Goal: Check status: Check status

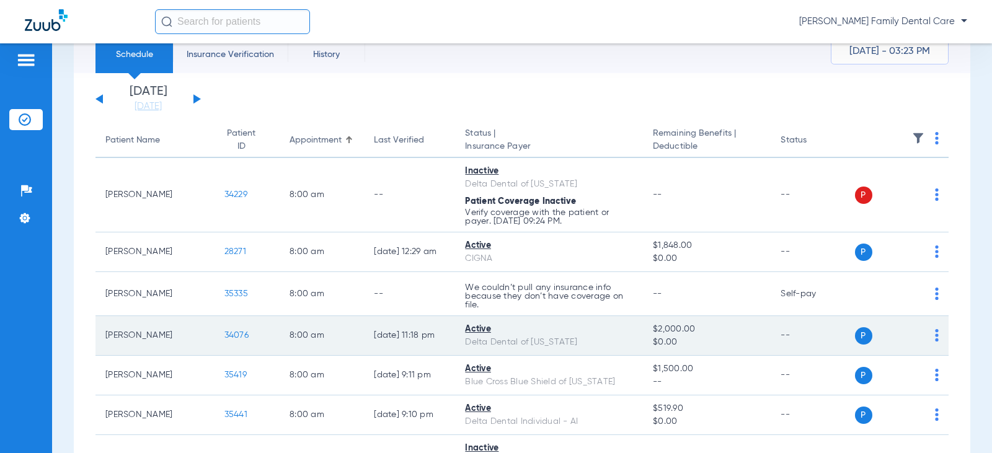
scroll to position [62, 0]
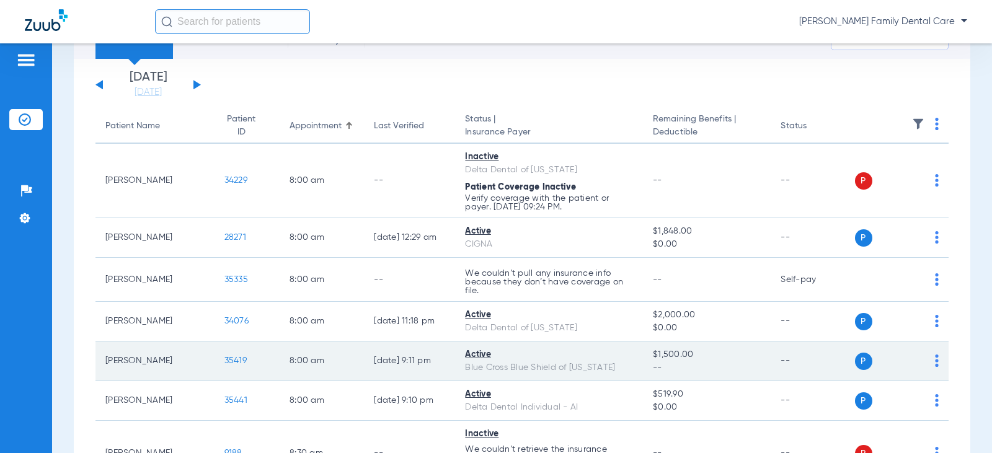
click at [224, 361] on span "35419" at bounding box center [235, 360] width 22 height 9
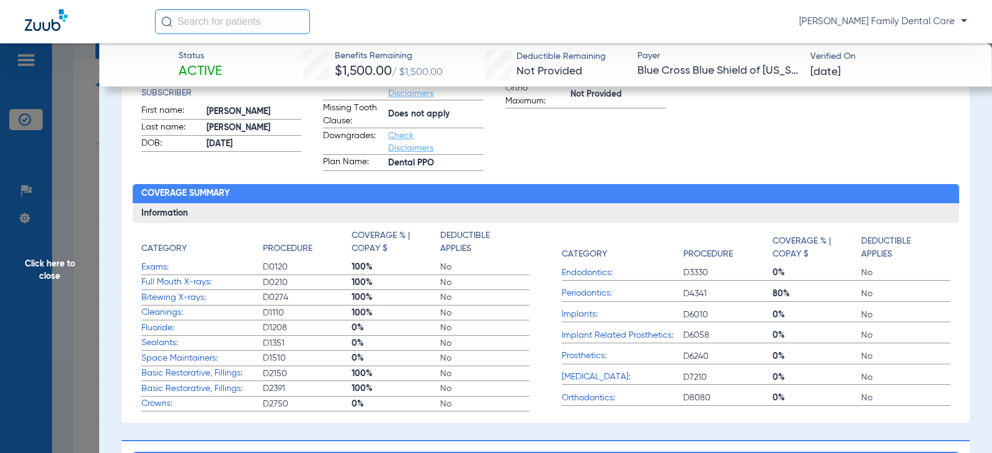
scroll to position [372, 0]
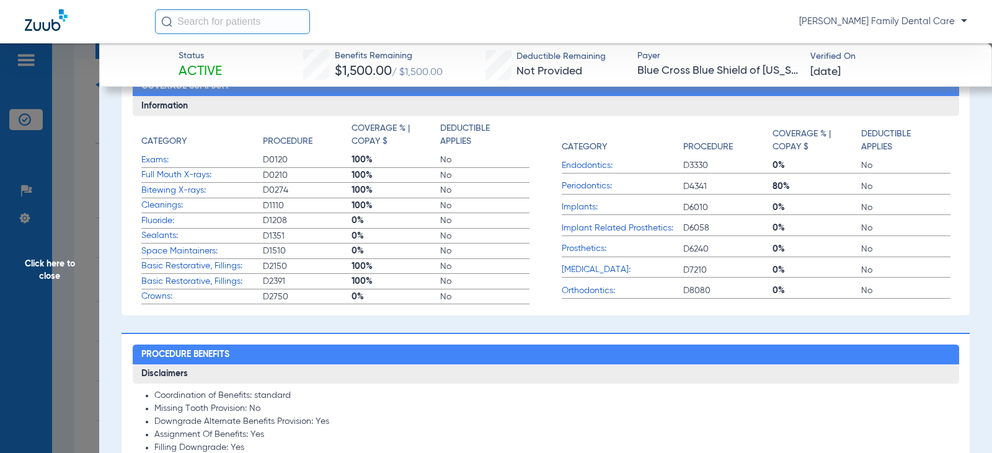
click at [59, 257] on span "Click here to close" at bounding box center [49, 269] width 99 height 453
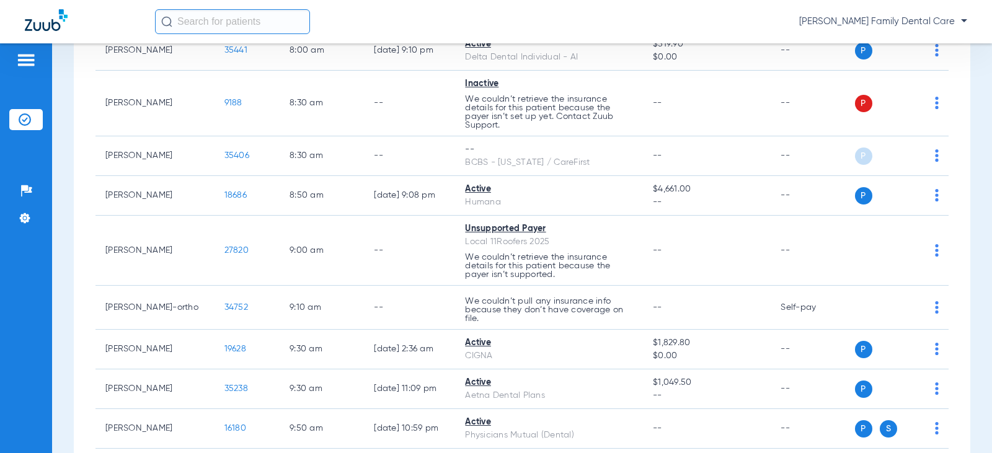
scroll to position [434, 0]
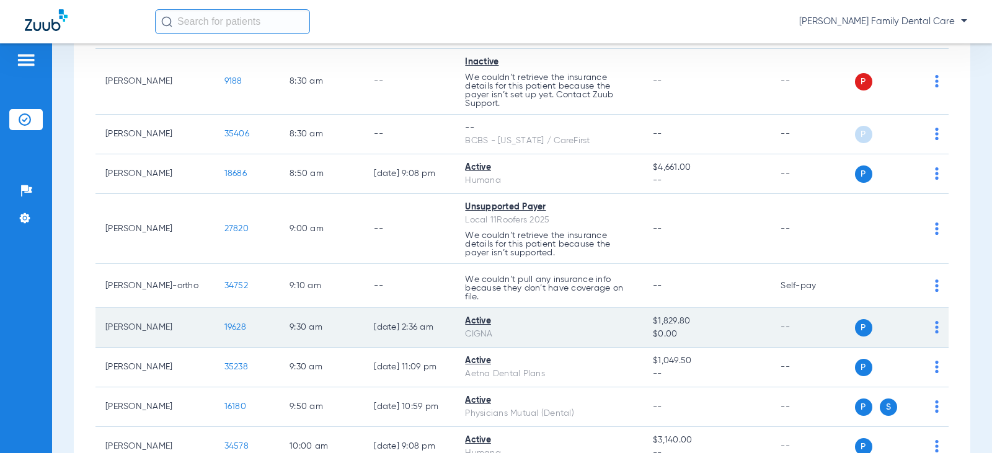
click at [224, 326] on span "19628" at bounding box center [235, 327] width 22 height 9
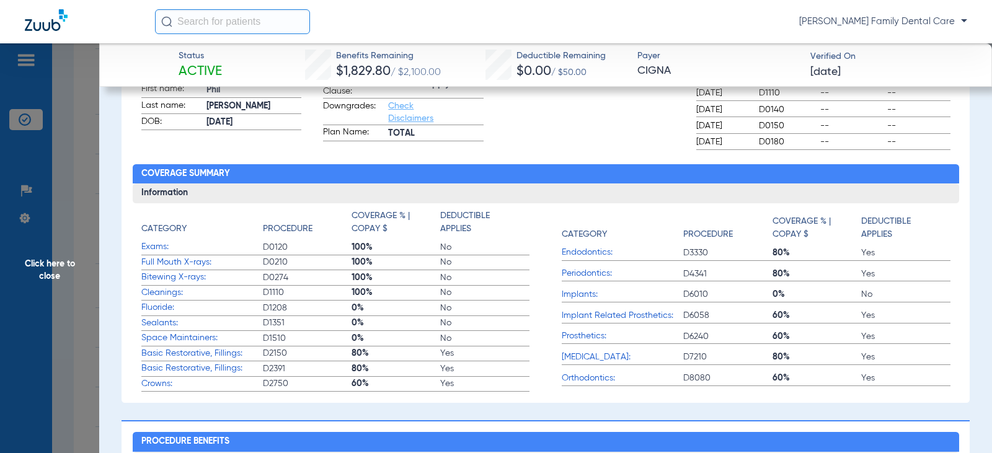
scroll to position [186, 0]
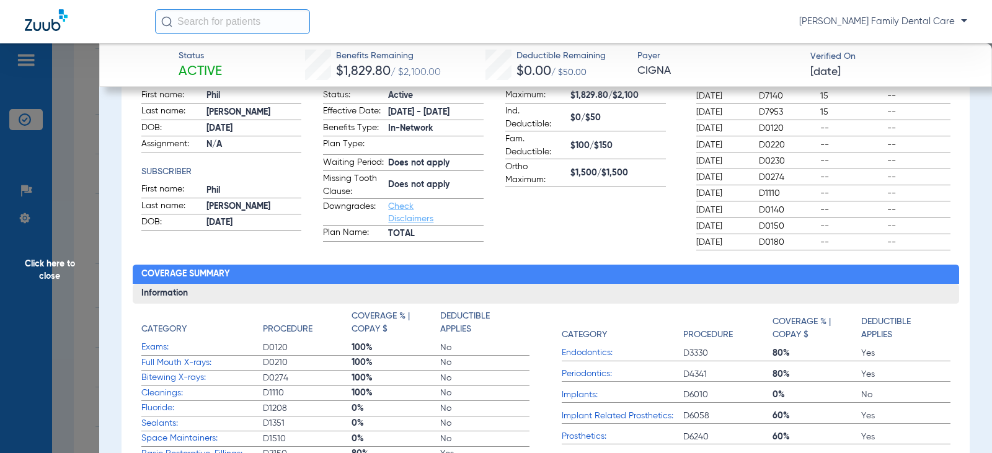
click at [35, 268] on span "Click here to close" at bounding box center [49, 269] width 99 height 453
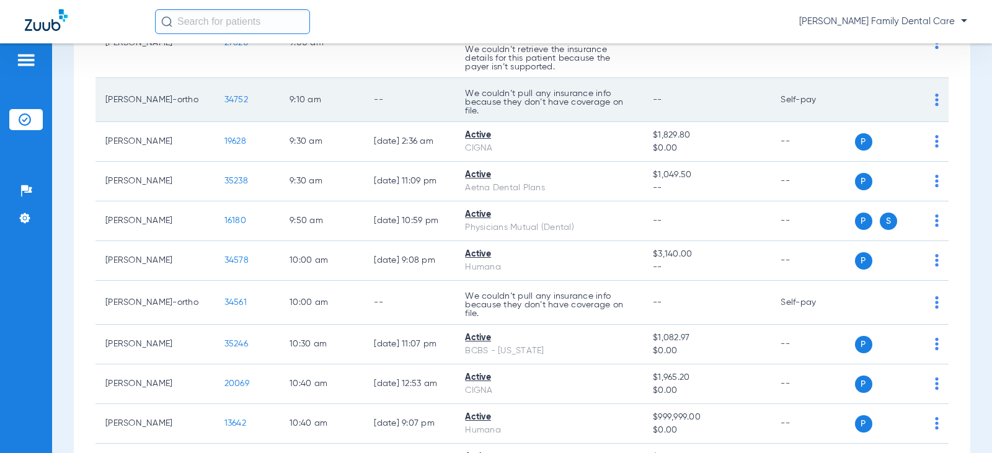
scroll to position [682, 0]
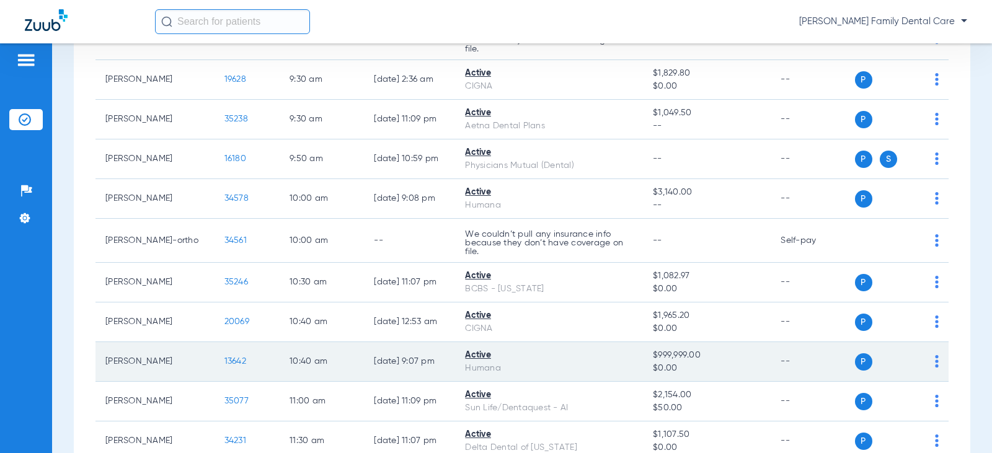
click at [224, 359] on span "13642" at bounding box center [235, 361] width 22 height 9
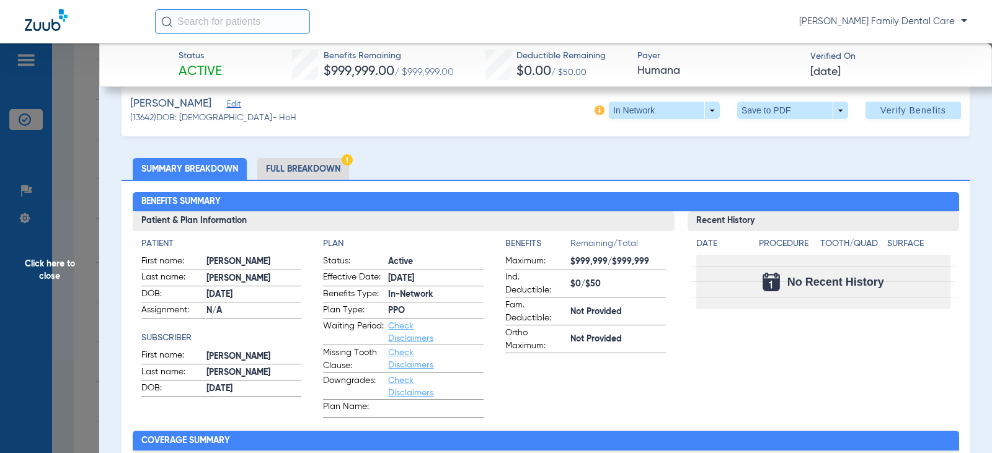
scroll to position [0, 0]
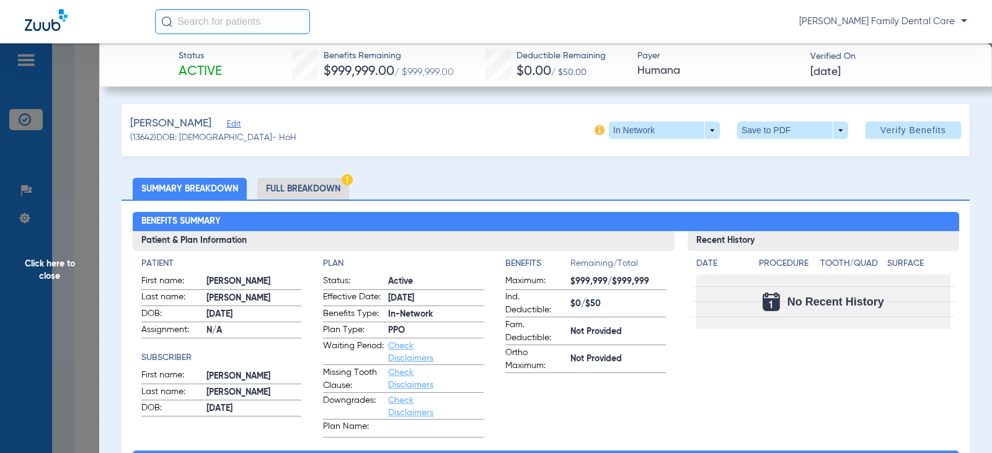
click at [50, 258] on span "Click here to close" at bounding box center [49, 269] width 99 height 453
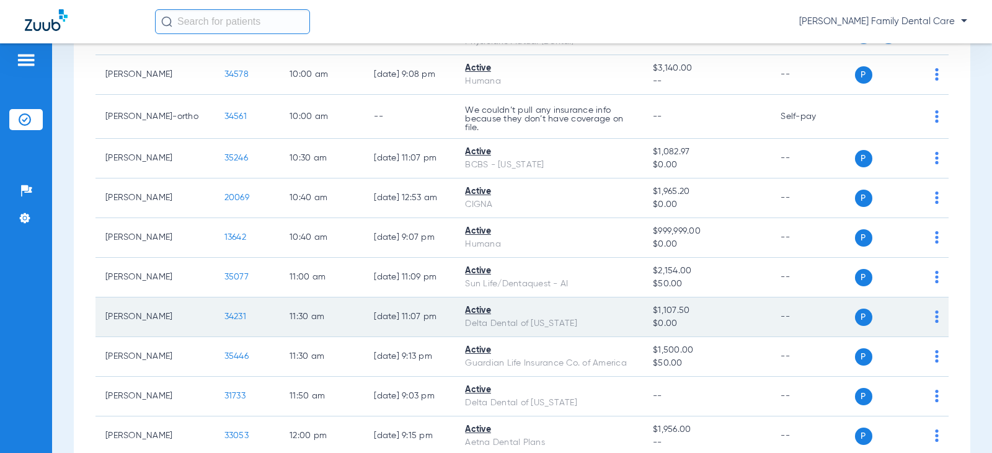
scroll to position [868, 0]
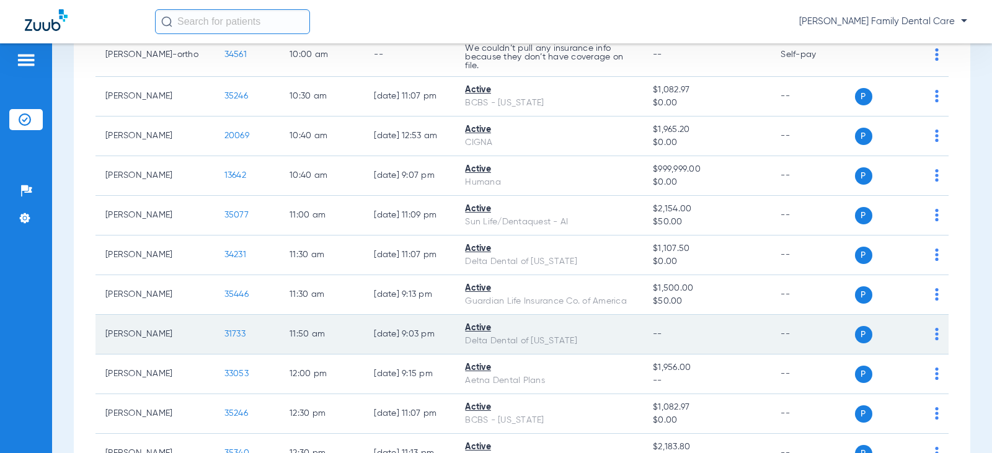
click at [224, 333] on span "31733" at bounding box center [234, 334] width 21 height 9
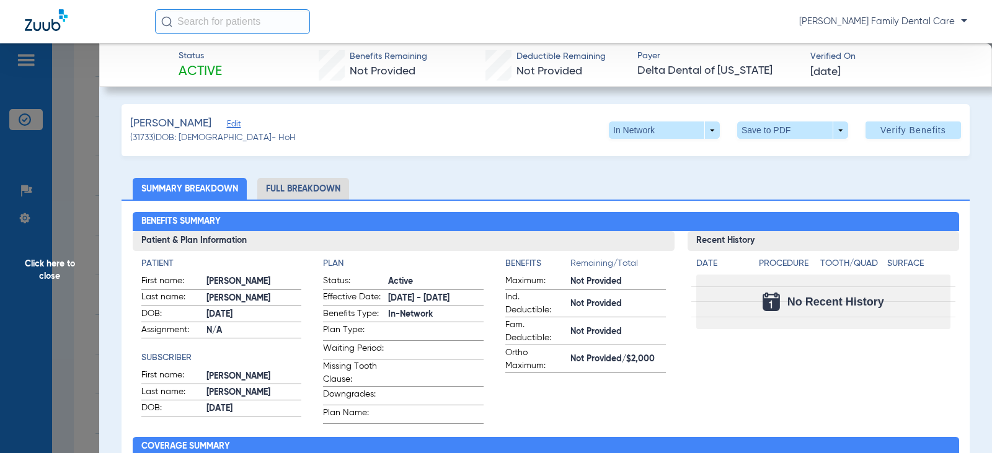
click at [48, 253] on span "Click here to close" at bounding box center [49, 269] width 99 height 453
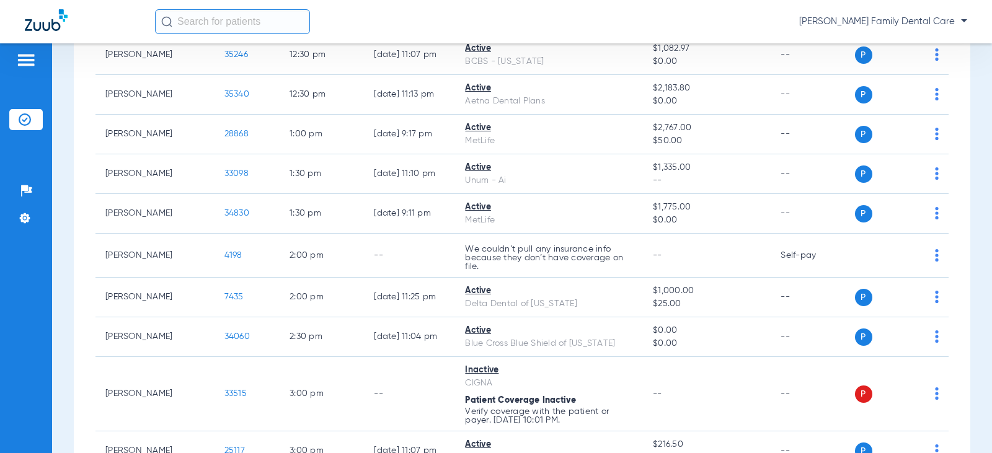
scroll to position [1301, 0]
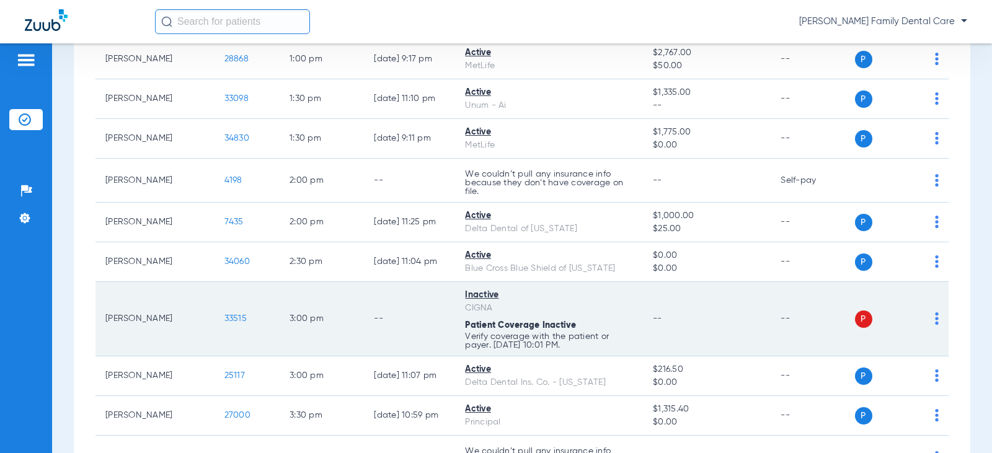
click at [224, 317] on span "33515" at bounding box center [235, 318] width 22 height 9
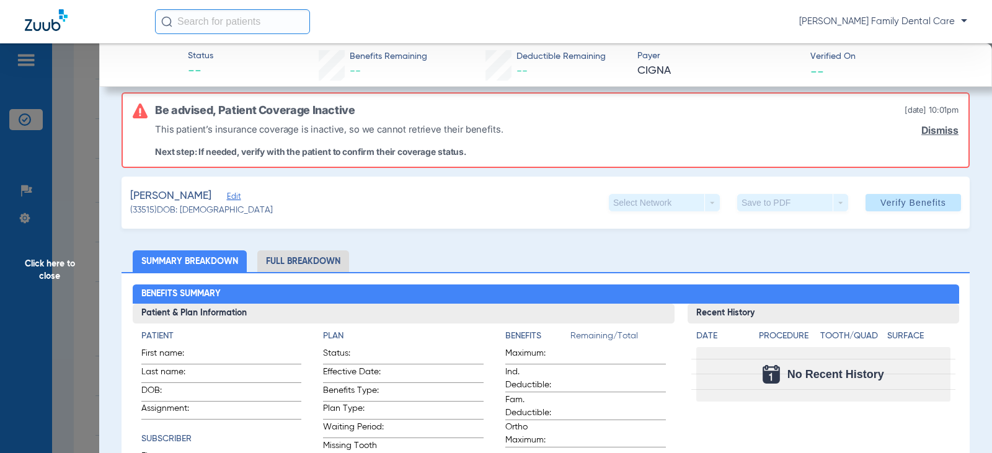
scroll to position [0, 0]
